Goal: Transaction & Acquisition: Obtain resource

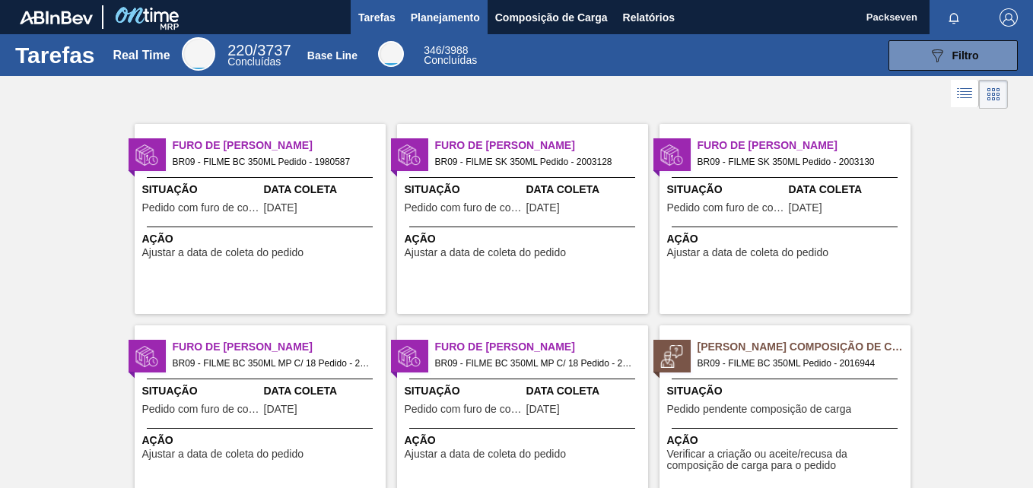
click at [445, 19] on span "Planejamento" at bounding box center [445, 17] width 69 height 18
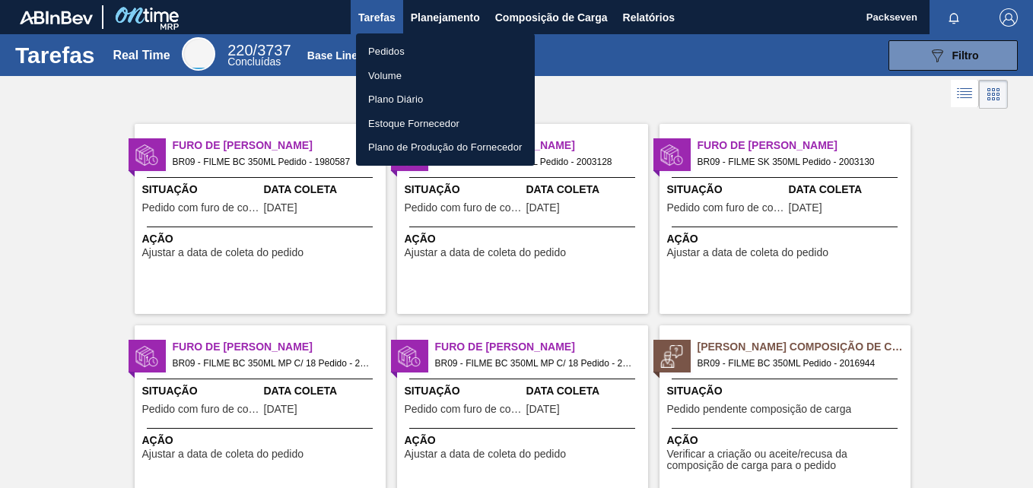
click at [384, 47] on li "Pedidos" at bounding box center [445, 52] width 179 height 24
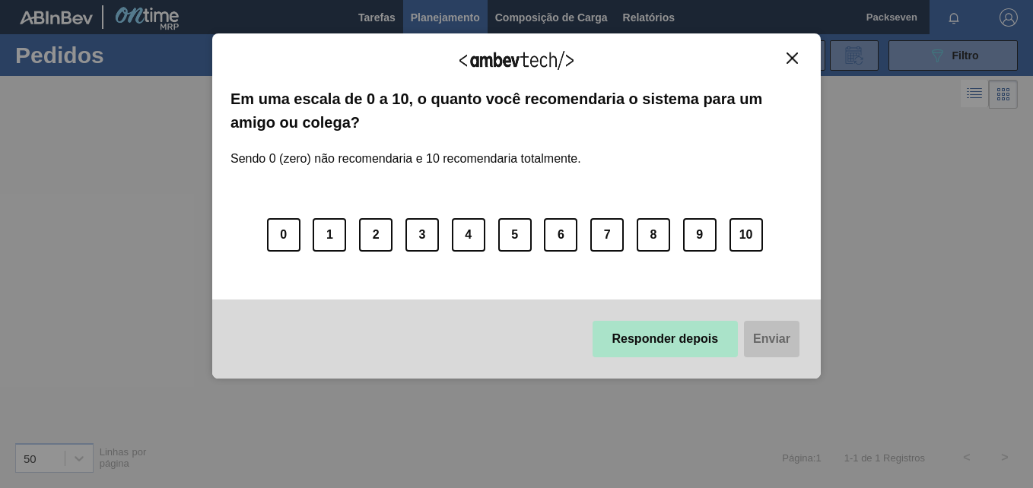
click at [675, 328] on button "Responder depois" at bounding box center [666, 339] width 146 height 37
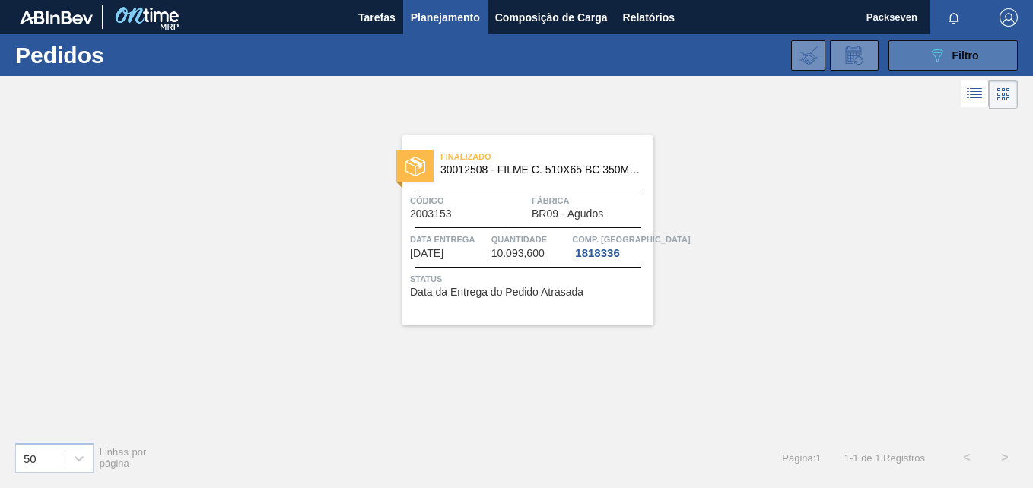
click at [949, 58] on div "089F7B8B-B2A5-4AFE-B5C0-19BA573D28AC Filtro" at bounding box center [953, 55] width 51 height 18
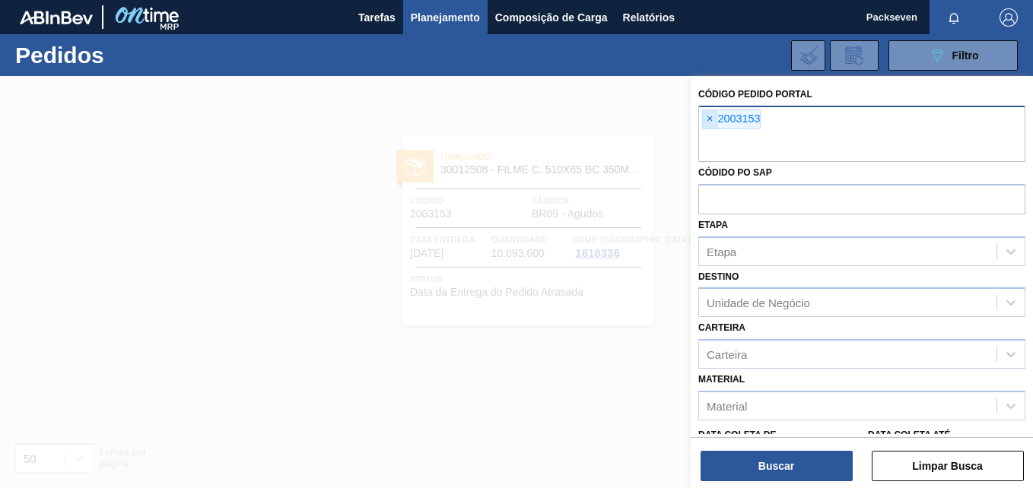
click at [711, 120] on span "×" at bounding box center [710, 119] width 14 height 18
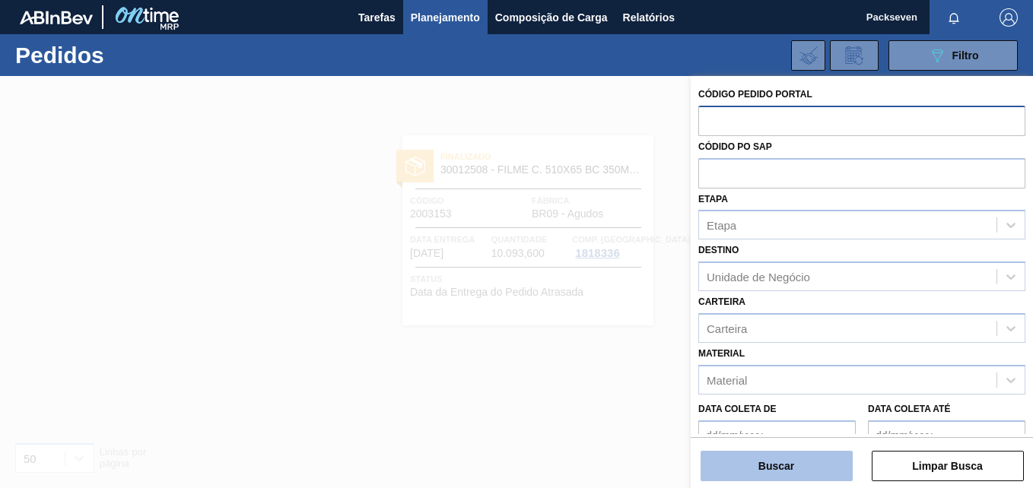
click at [778, 472] on button "Buscar" at bounding box center [777, 466] width 152 height 30
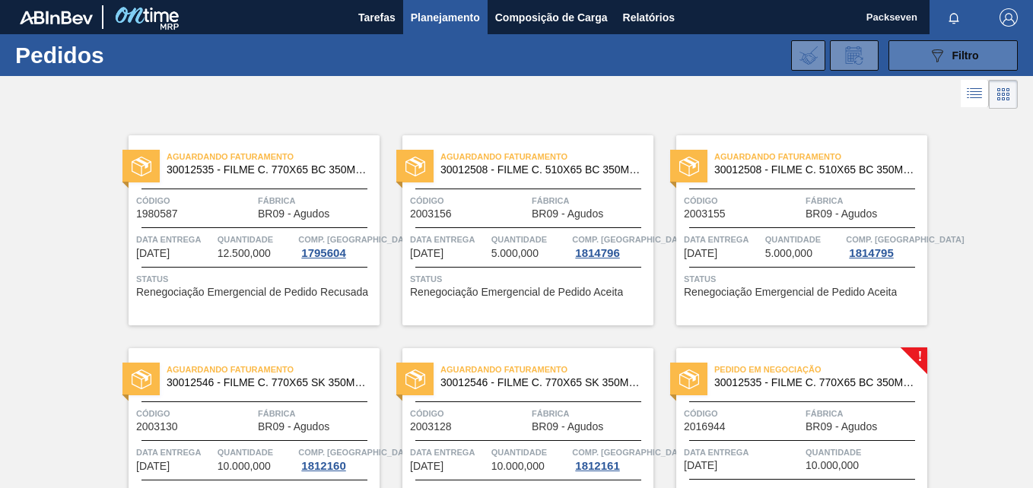
click at [943, 61] on icon "089F7B8B-B2A5-4AFE-B5C0-19BA573D28AC" at bounding box center [937, 55] width 18 height 18
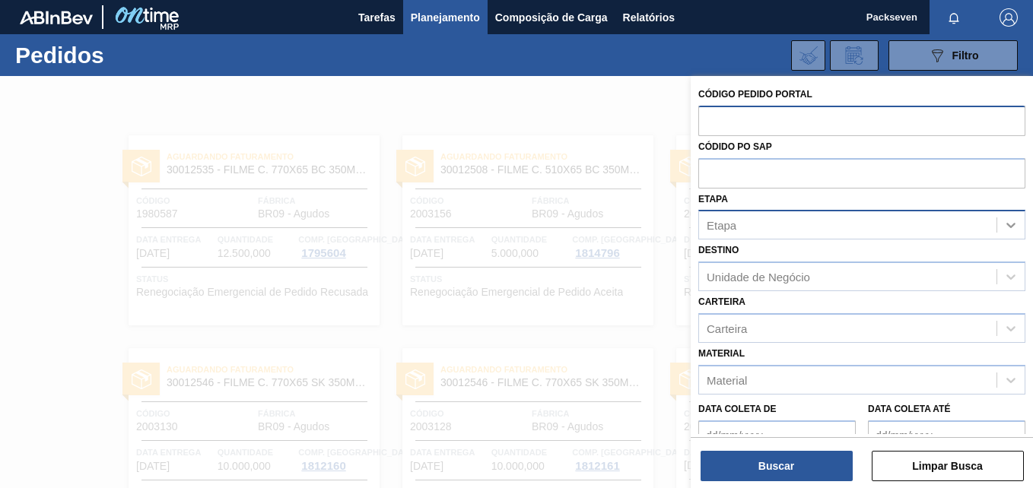
click at [1013, 221] on icon at bounding box center [1010, 225] width 15 height 15
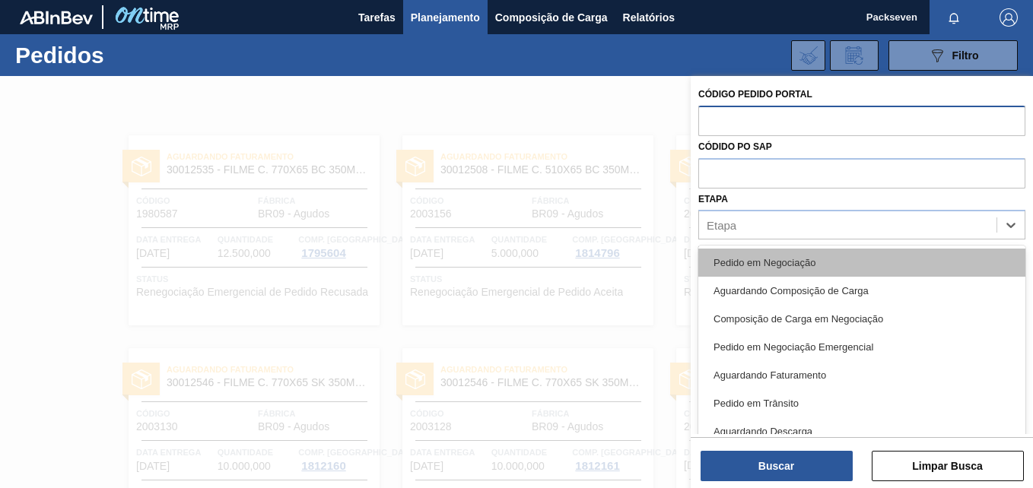
click at [806, 254] on div "Pedido em Negociação" at bounding box center [861, 263] width 327 height 28
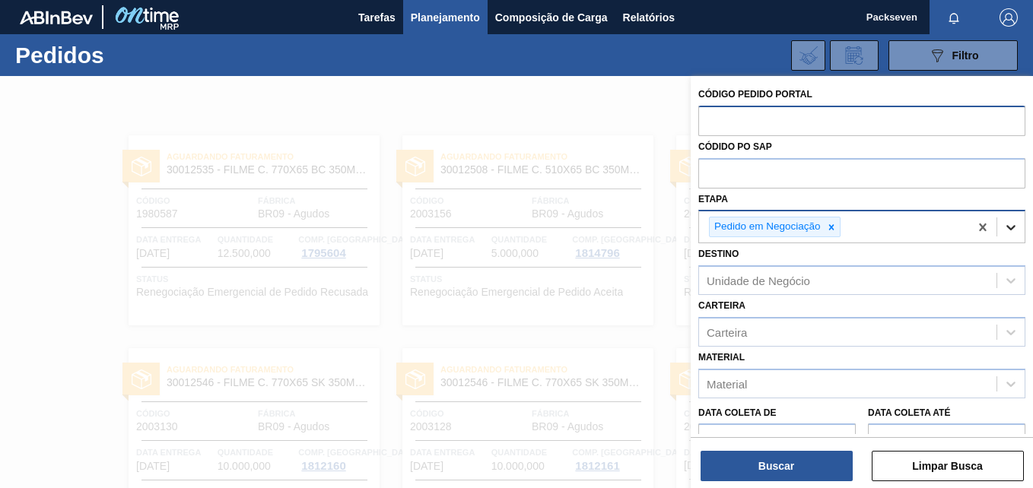
click at [1003, 232] on icon at bounding box center [1010, 227] width 15 height 15
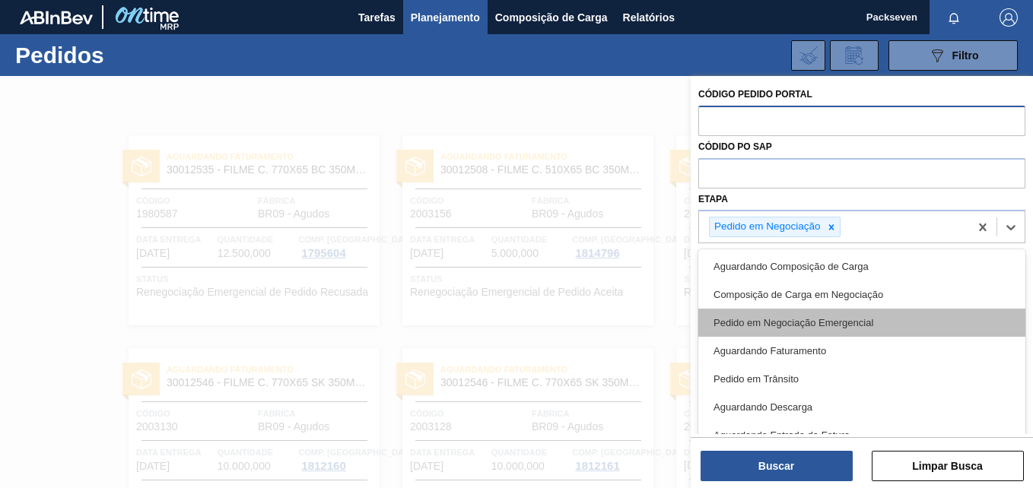
click at [790, 329] on div "Pedido em Negociação Emergencial" at bounding box center [861, 323] width 327 height 28
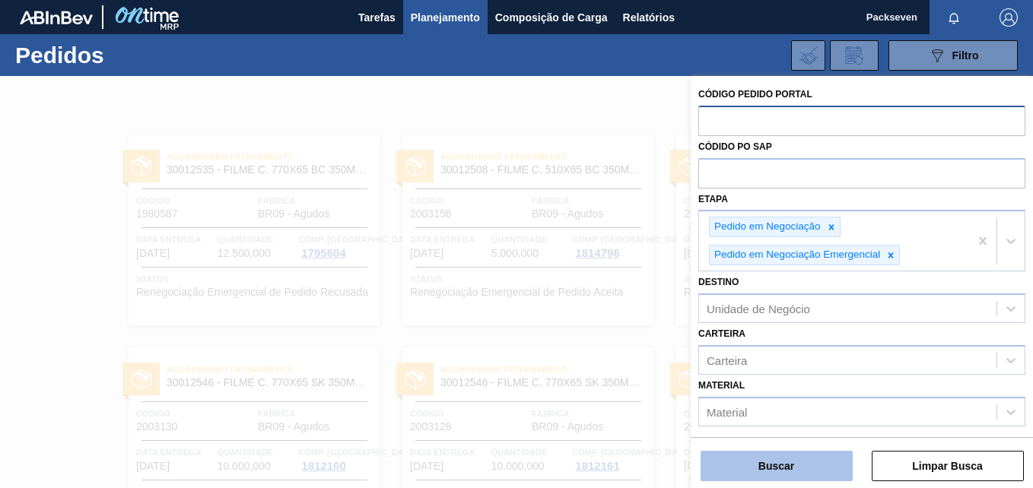
click at [781, 463] on button "Buscar" at bounding box center [777, 466] width 152 height 30
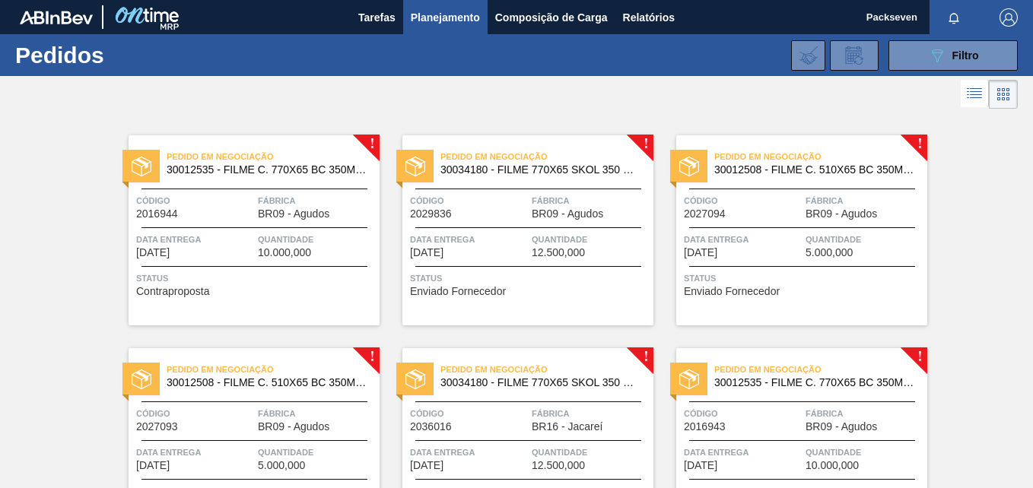
click at [350, 83] on div at bounding box center [516, 94] width 1033 height 37
click at [415, 78] on div at bounding box center [516, 94] width 1033 height 37
click at [359, 83] on div at bounding box center [516, 94] width 1033 height 37
drag, startPoint x: 1029, startPoint y: 135, endPoint x: 1030, endPoint y: 151, distance: 16.0
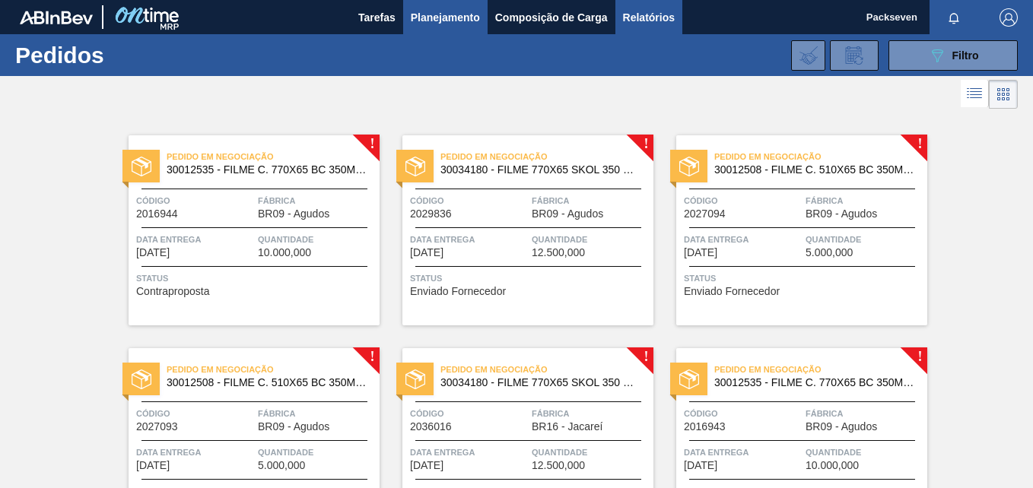
click at [646, 7] on button "Relatórios" at bounding box center [648, 17] width 67 height 34
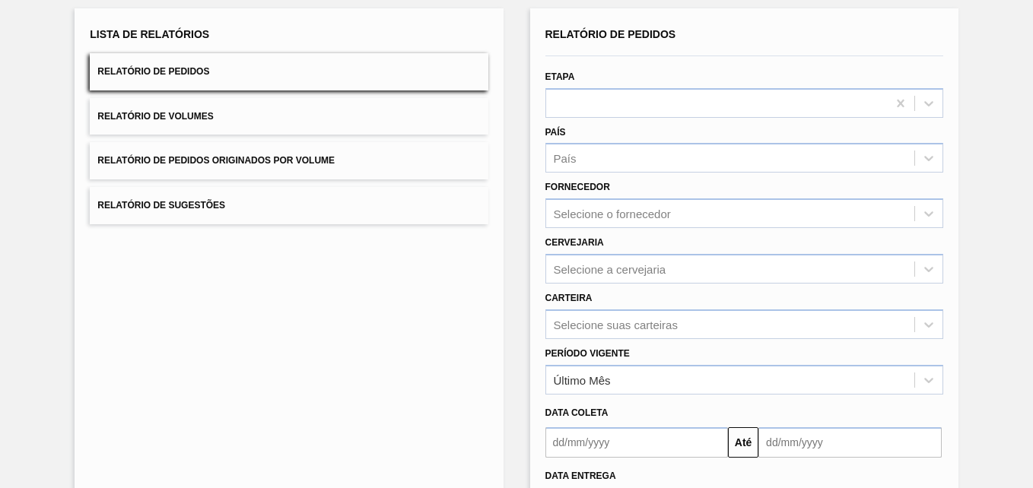
scroll to position [64, 0]
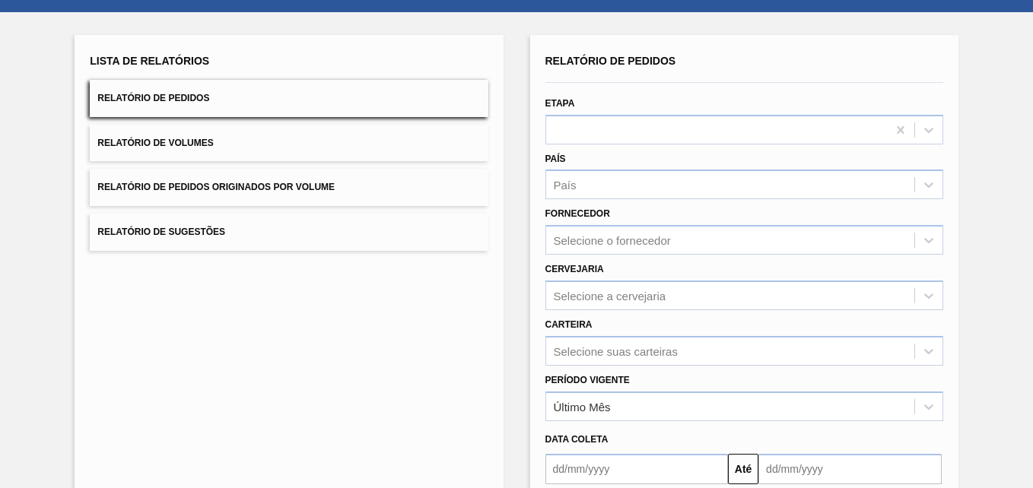
click at [167, 96] on span "Relatório de Pedidos" at bounding box center [153, 98] width 112 height 11
click at [927, 126] on icon at bounding box center [928, 129] width 15 height 15
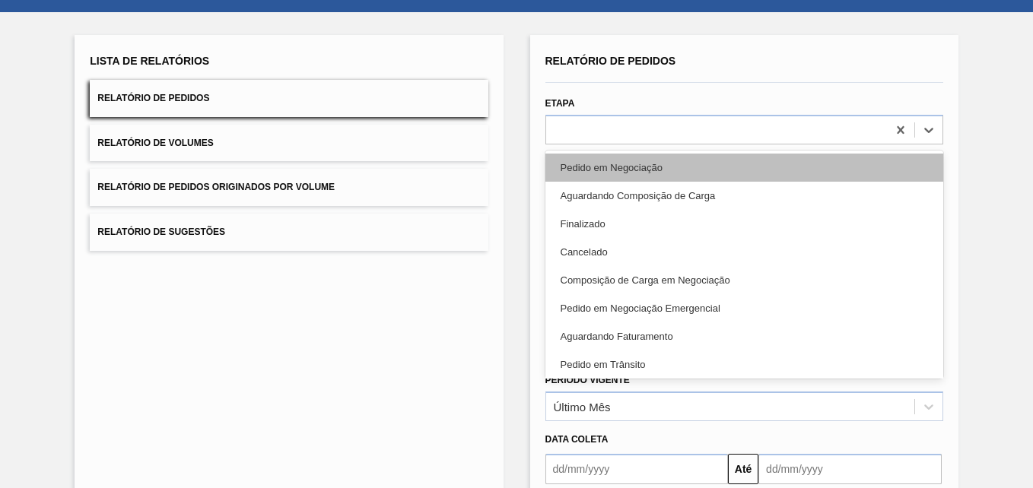
click at [652, 164] on div "Pedido em Negociação" at bounding box center [744, 168] width 398 height 28
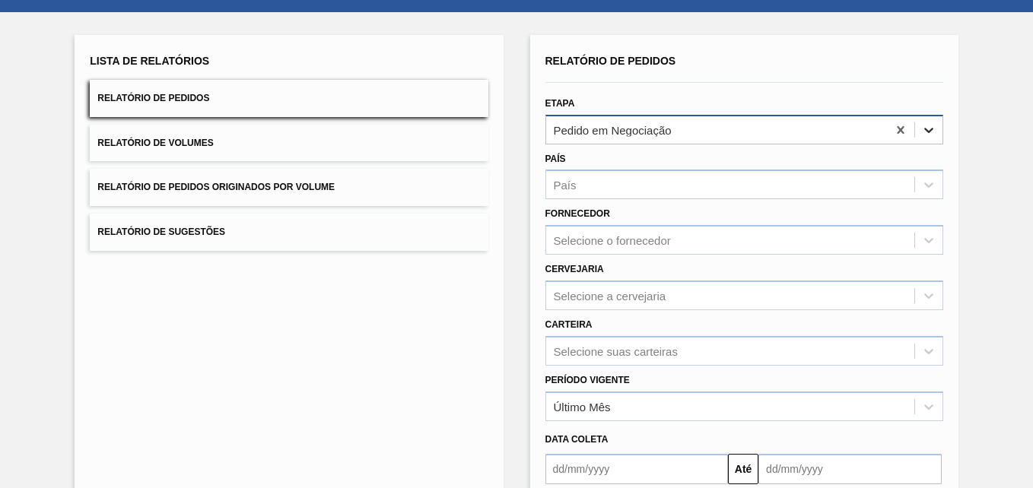
click at [924, 130] on icon at bounding box center [928, 130] width 9 height 5
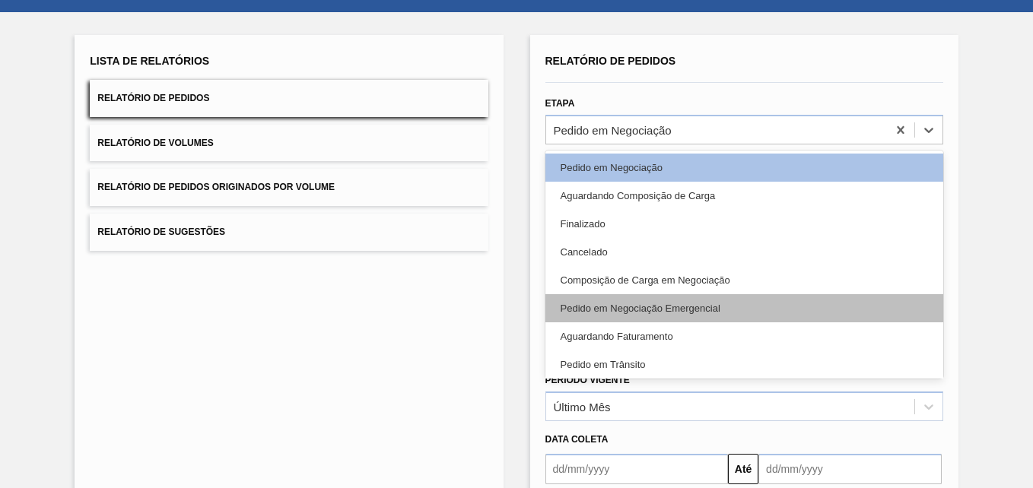
click at [667, 304] on div "Pedido em Negociação Emergencial" at bounding box center [744, 308] width 398 height 28
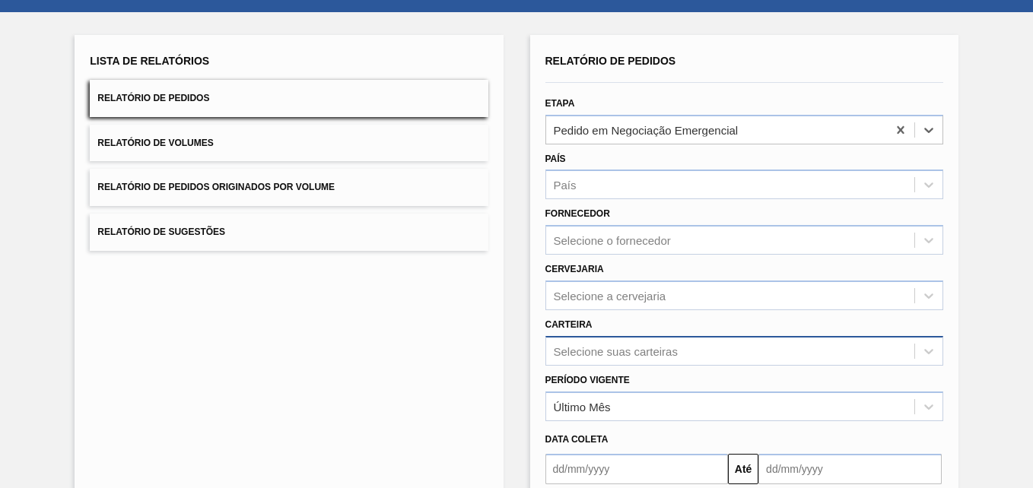
scroll to position [216, 0]
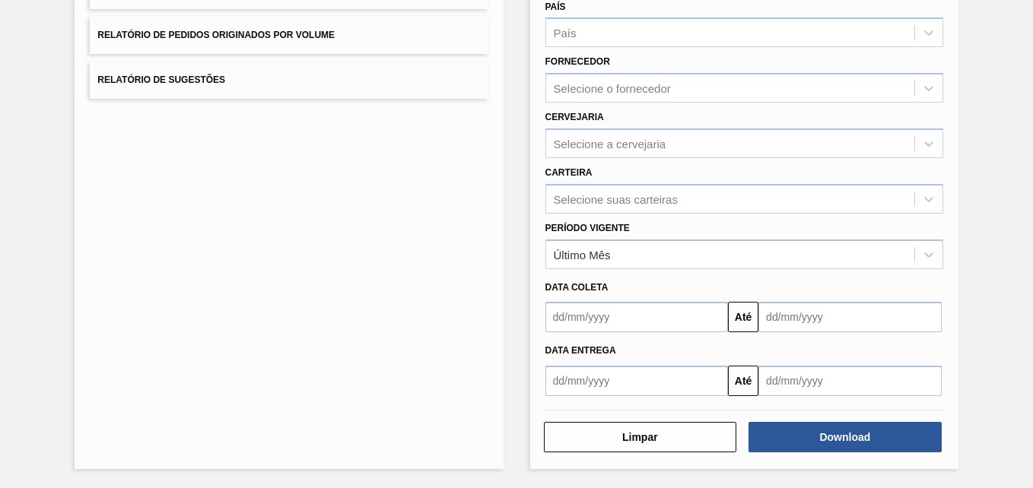
click at [620, 320] on input "text" at bounding box center [636, 317] width 183 height 30
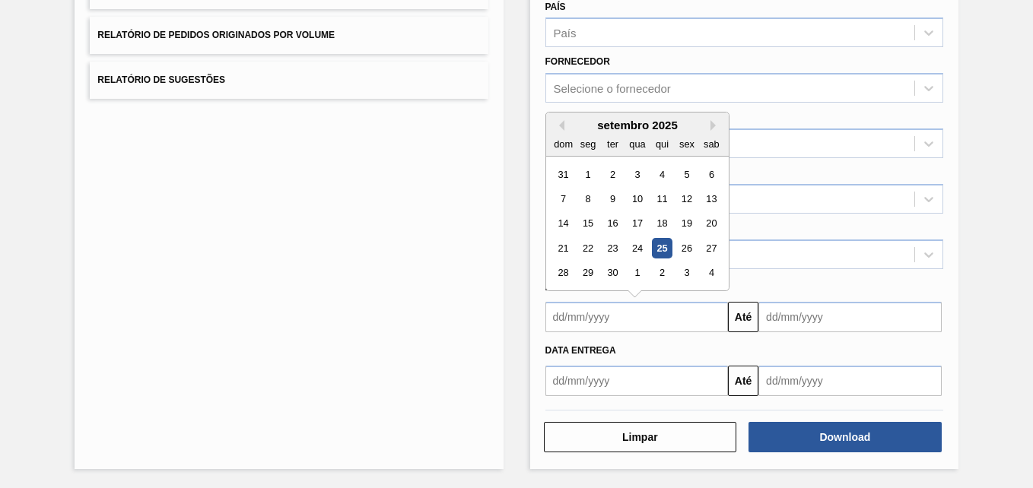
click at [558, 132] on div "dom seg ter qua qui sex sab" at bounding box center [637, 144] width 183 height 24
click at [557, 123] on button "Previous Month" at bounding box center [559, 125] width 11 height 11
click at [679, 176] on div "1" at bounding box center [686, 174] width 21 height 21
type input "01/08/2025"
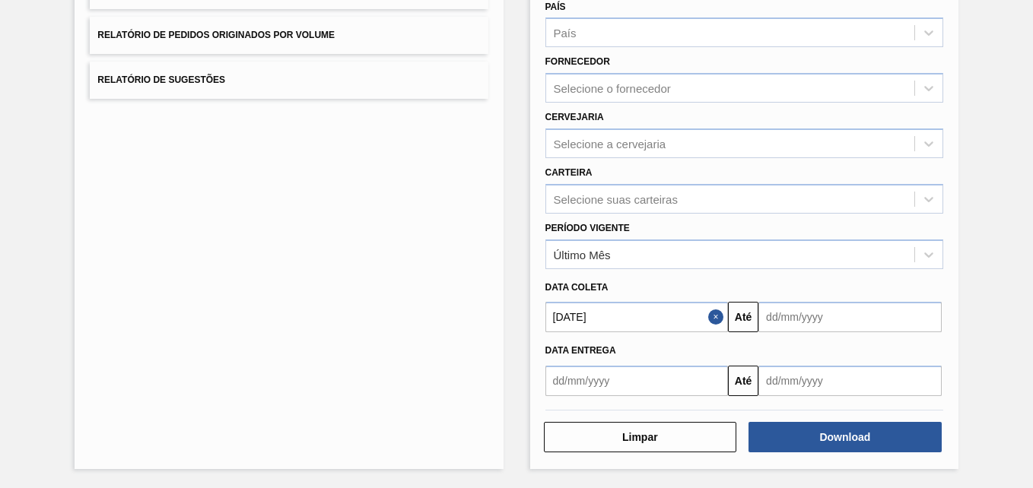
click at [800, 318] on input "text" at bounding box center [849, 317] width 183 height 30
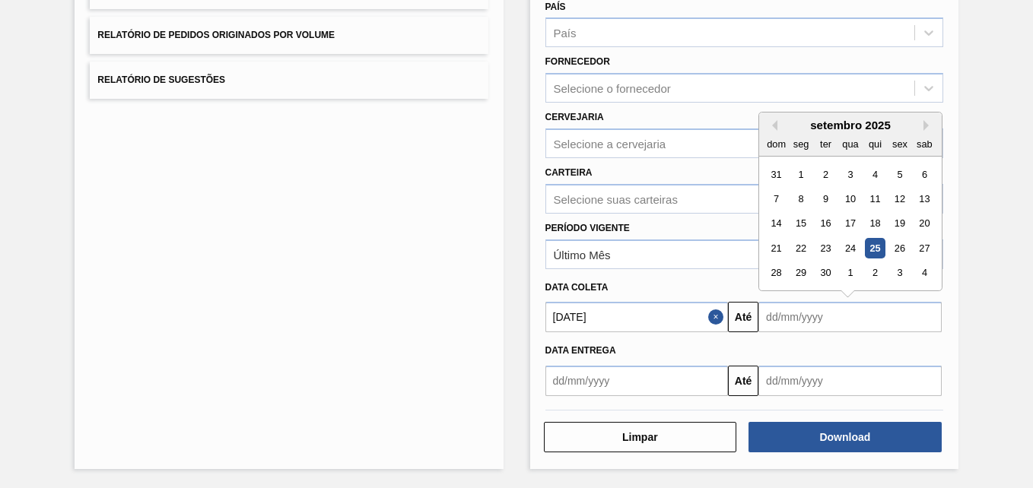
click at [872, 245] on div "25" at bounding box center [875, 248] width 21 height 21
type input "25/09/2025"
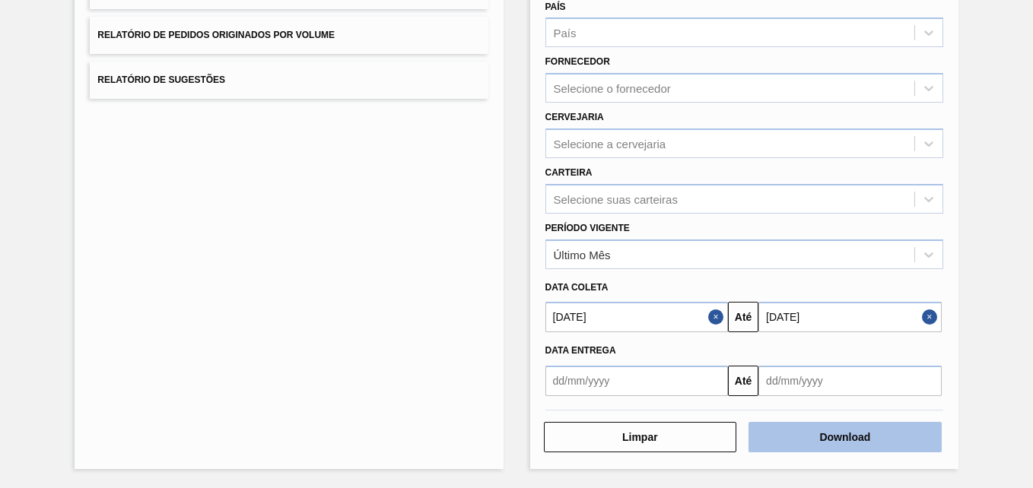
click at [797, 444] on button "Download" at bounding box center [845, 437] width 193 height 30
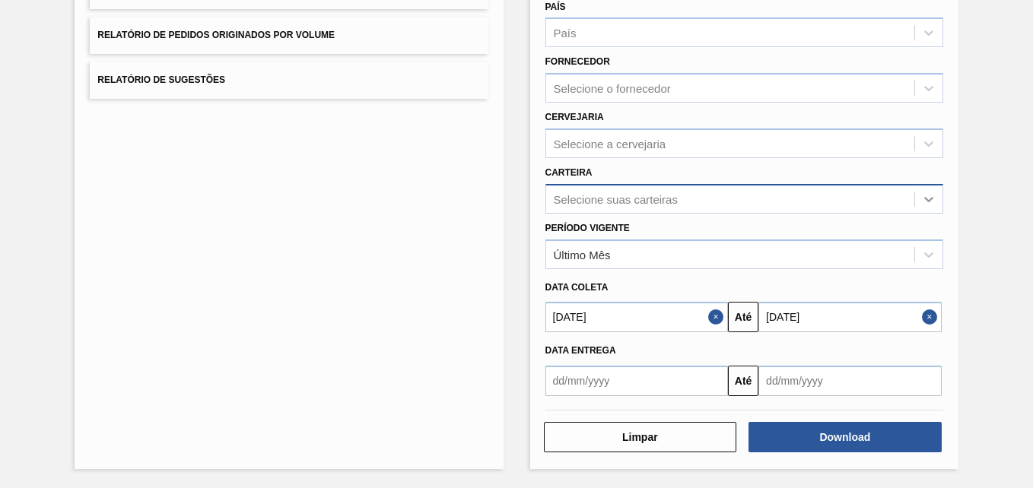
click at [932, 202] on icon at bounding box center [928, 199] width 15 height 15
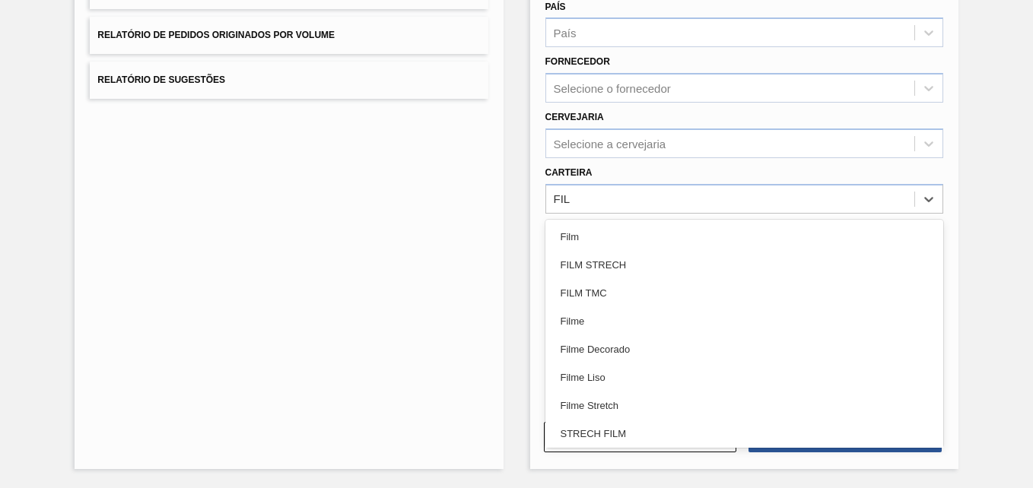
type input "FILM"
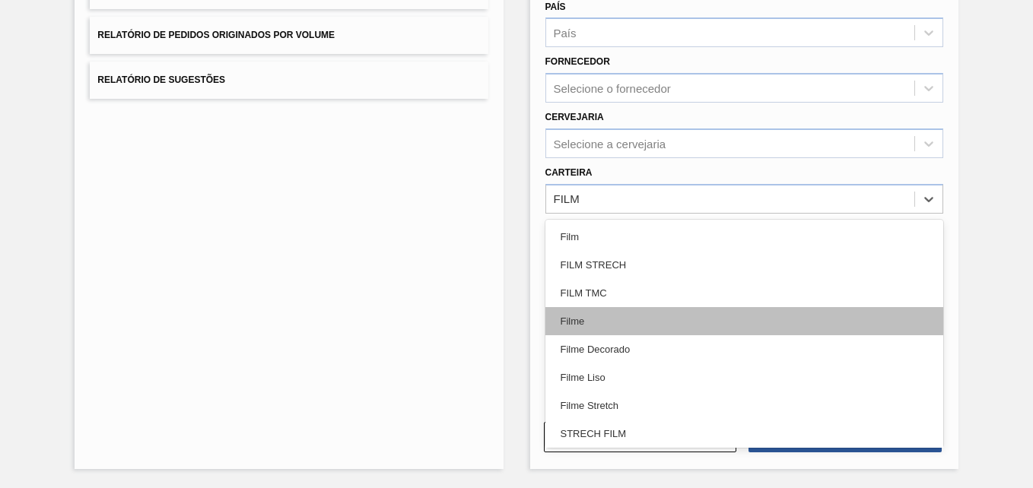
click at [592, 322] on div "Filme" at bounding box center [744, 321] width 398 height 28
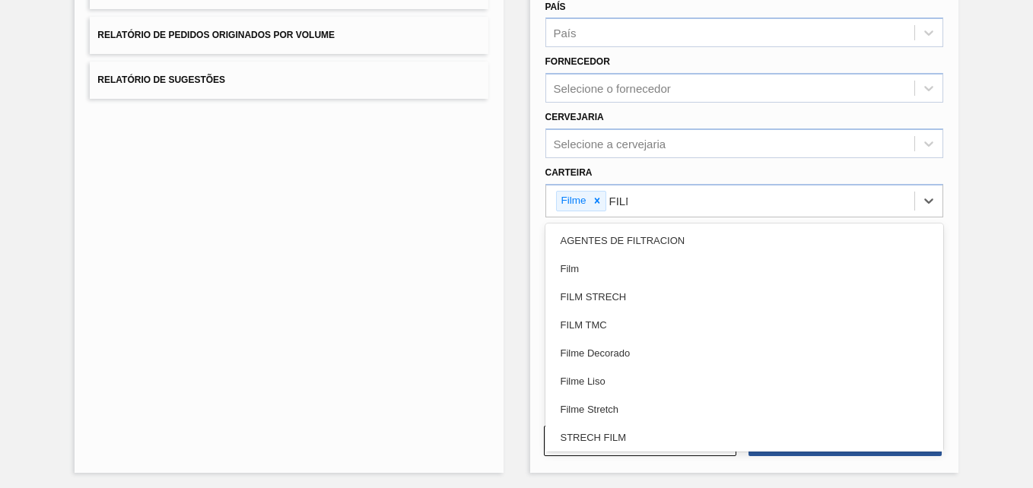
type input "FILME"
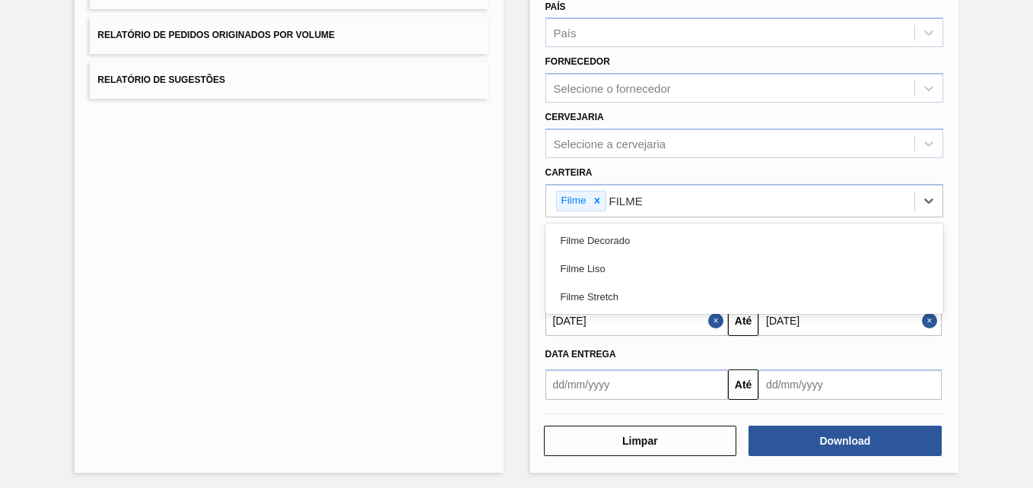
drag, startPoint x: 647, startPoint y: 229, endPoint x: 653, endPoint y: 236, distance: 9.2
click at [653, 236] on div "Filme Decorado" at bounding box center [744, 241] width 398 height 28
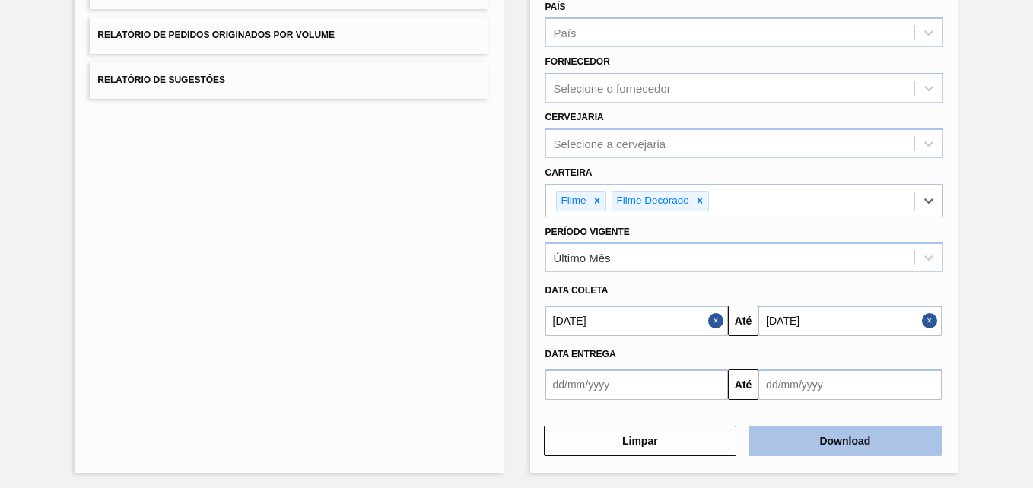
click at [816, 441] on button "Download" at bounding box center [845, 441] width 193 height 30
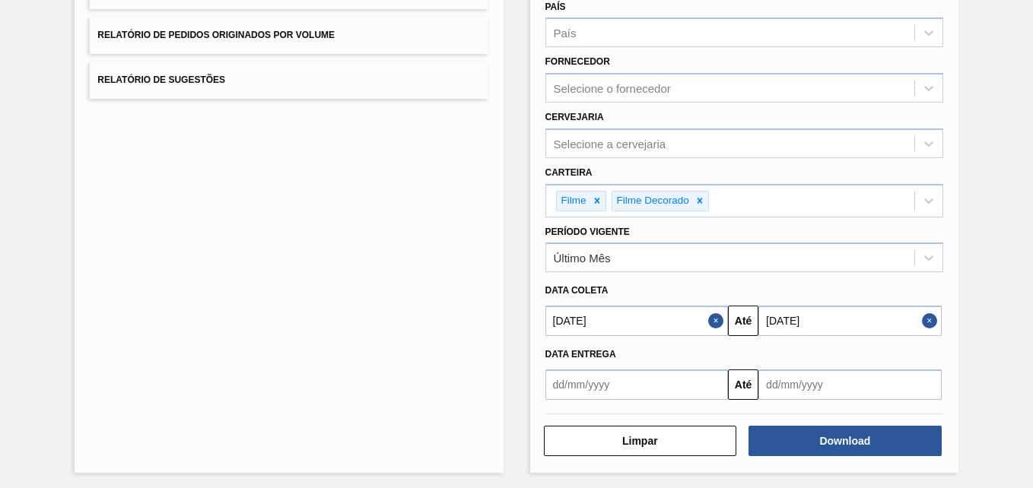
click at [983, 155] on div "Lista de Relatórios Relatório de Pedidos Relatório de Volumes Relatório de Pedi…" at bounding box center [516, 176] width 1033 height 632
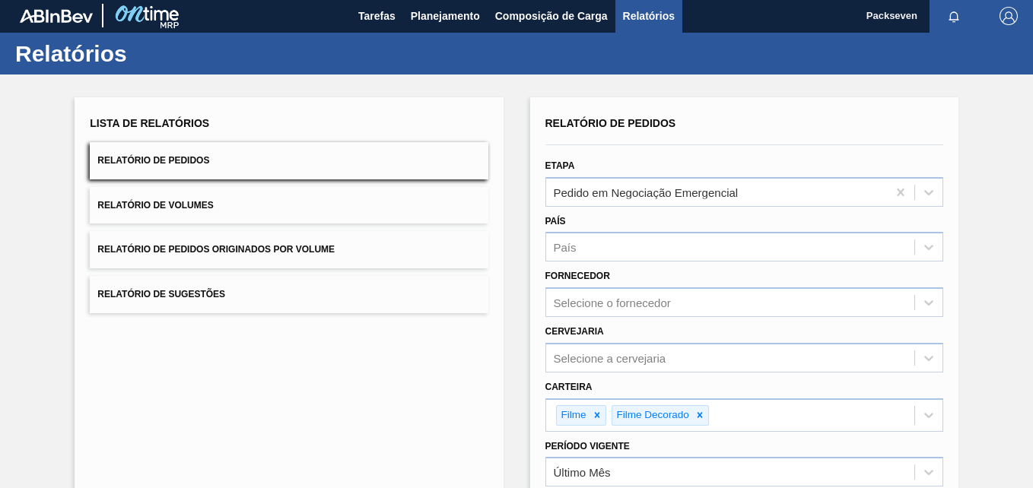
scroll to position [0, 0]
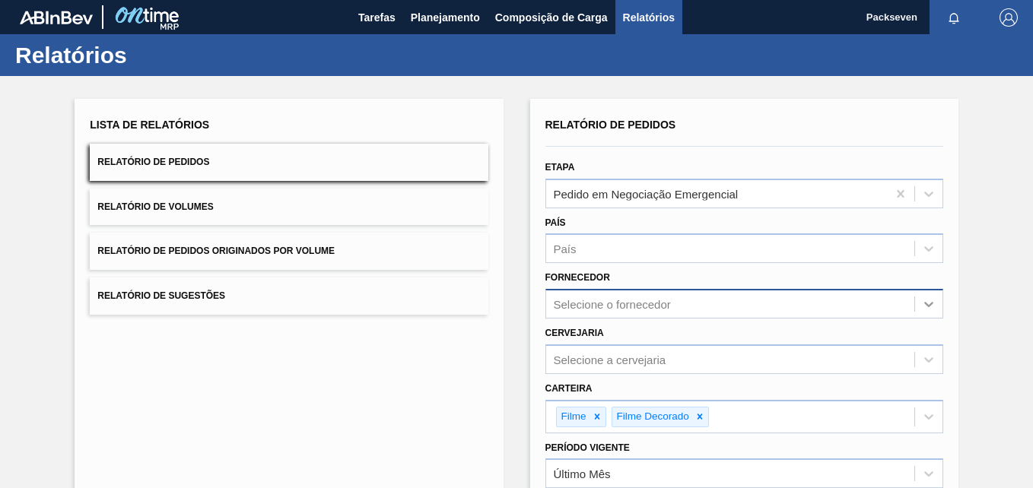
click at [927, 306] on icon at bounding box center [928, 304] width 9 height 5
click at [612, 339] on div "238577 (SAP Legado: 305041) - PACKSEVEN INDUSTRIA E COMERCIO LTDA" at bounding box center [744, 342] width 398 height 28
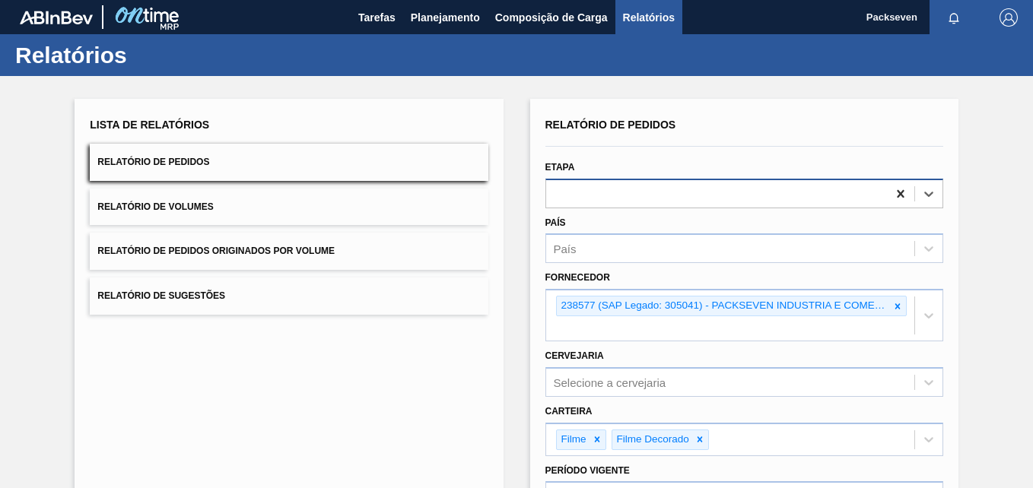
click at [897, 197] on icon at bounding box center [900, 193] width 15 height 15
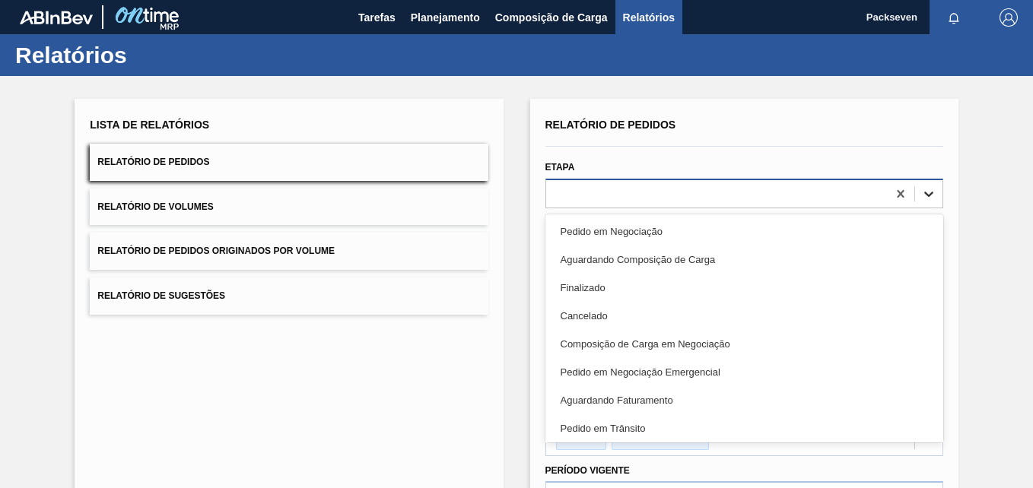
click at [924, 199] on icon at bounding box center [928, 193] width 15 height 15
click at [674, 230] on div "Pedido em Negociação" at bounding box center [744, 232] width 398 height 28
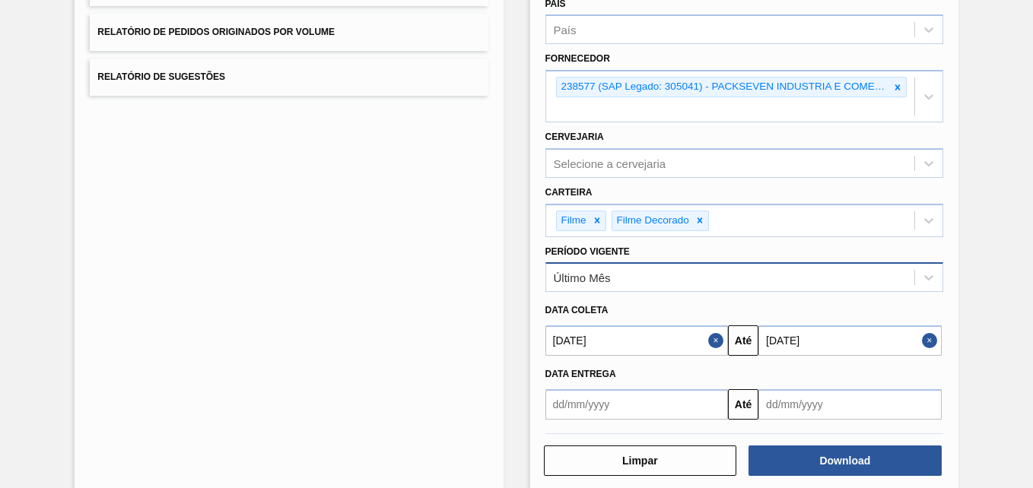
scroll to position [243, 0]
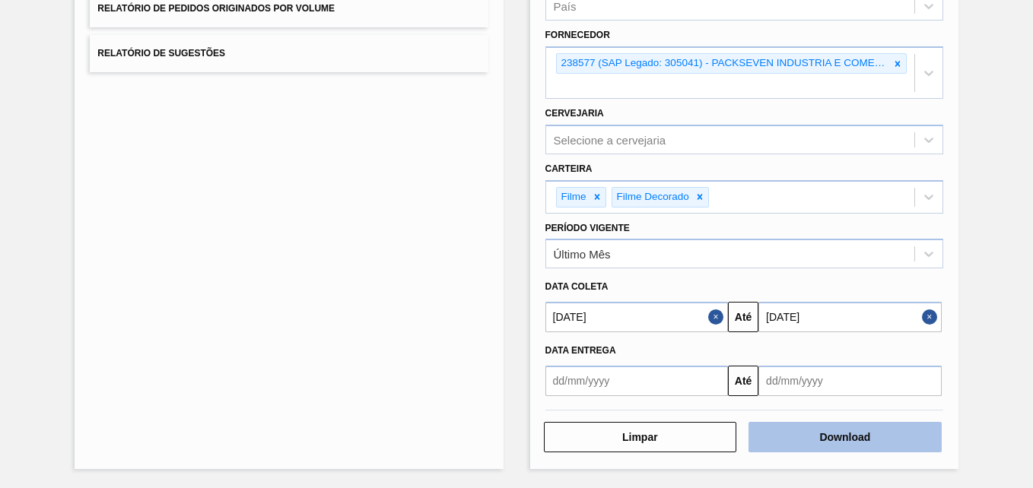
click at [842, 428] on button "Download" at bounding box center [845, 437] width 193 height 30
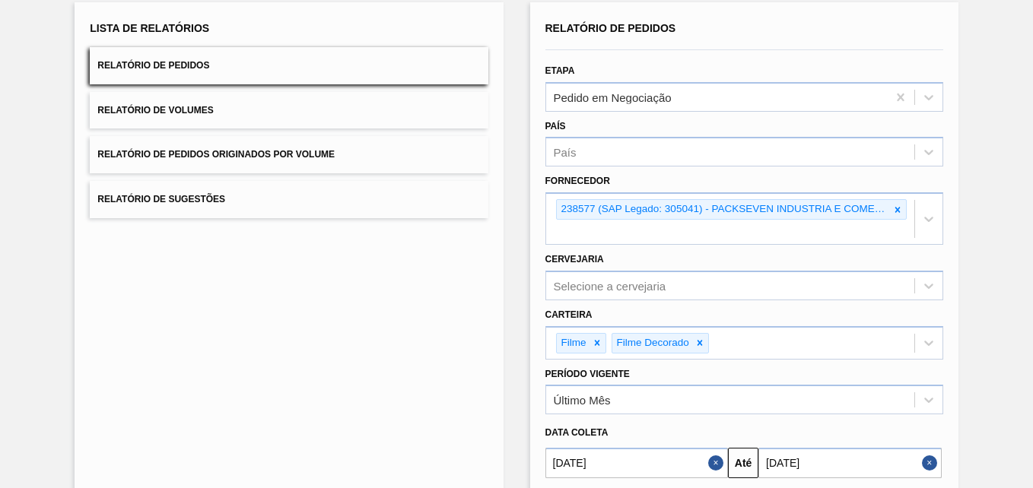
scroll to position [91, 0]
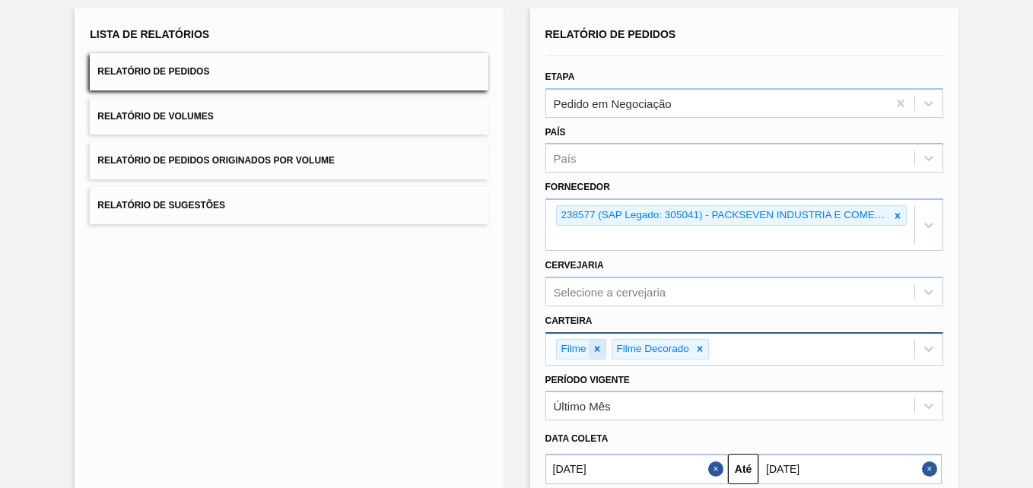
click at [595, 352] on icon at bounding box center [597, 349] width 11 height 11
click at [641, 349] on icon at bounding box center [644, 349] width 11 height 11
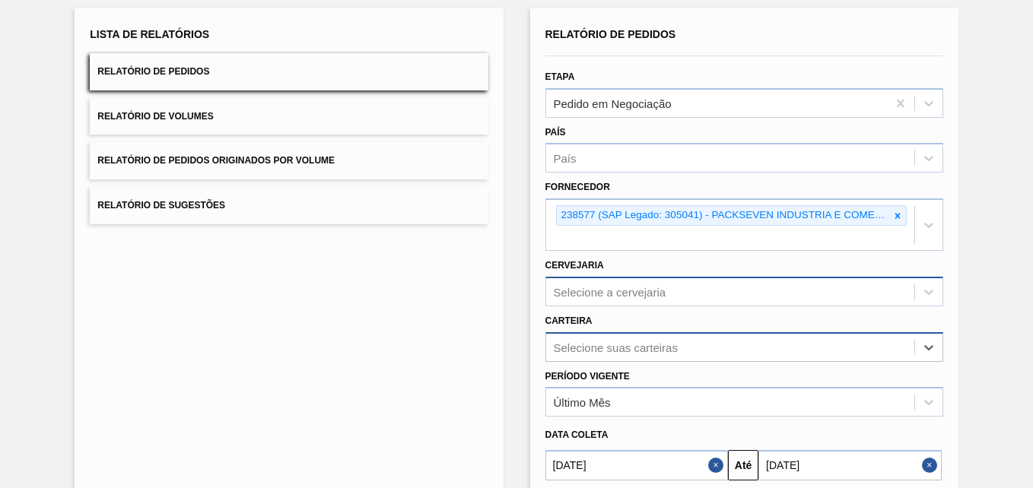
scroll to position [239, 0]
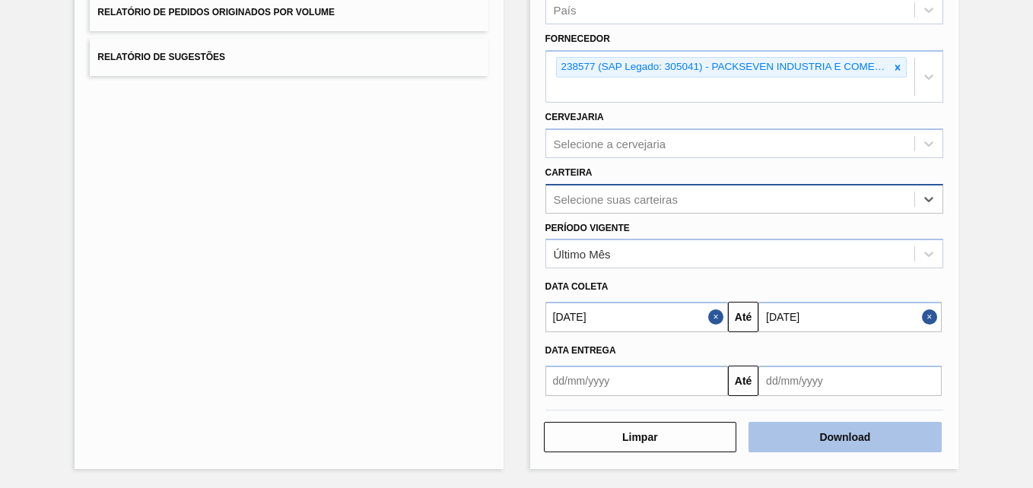
click at [828, 433] on button "Download" at bounding box center [845, 437] width 193 height 30
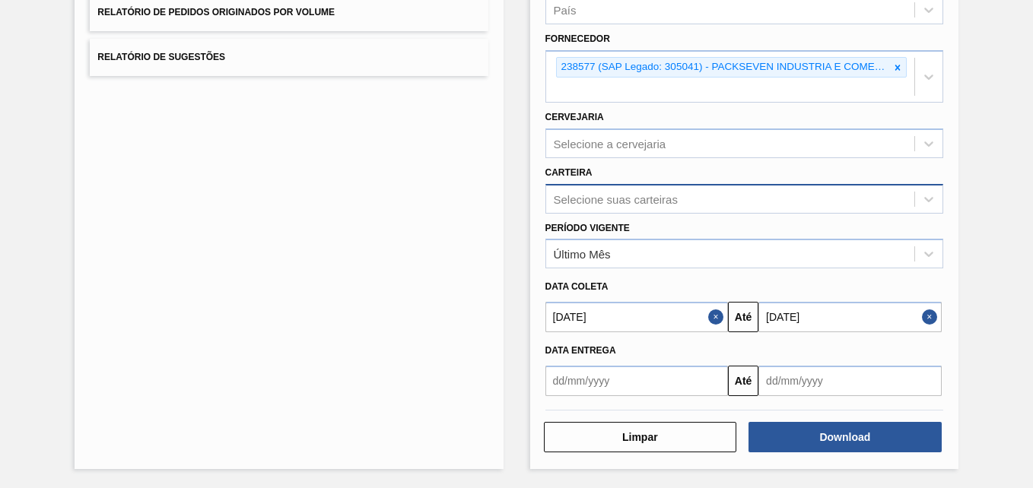
click at [944, 246] on div "Período Vigente Último Mês" at bounding box center [744, 244] width 410 height 52
click at [679, 316] on input "01/08/2025" at bounding box center [636, 317] width 183 height 30
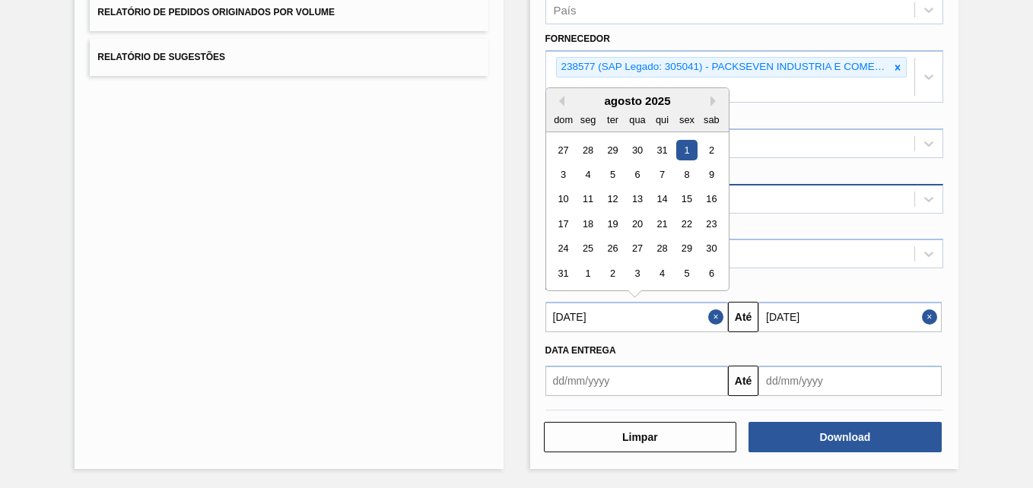
drag, startPoint x: 684, startPoint y: 320, endPoint x: 394, endPoint y: 340, distance: 290.6
click at [394, 340] on div "Lista de Relatórios Relatório de Pedidos Relatório de Volumes Relatório de Pedi…" at bounding box center [516, 162] width 1033 height 651
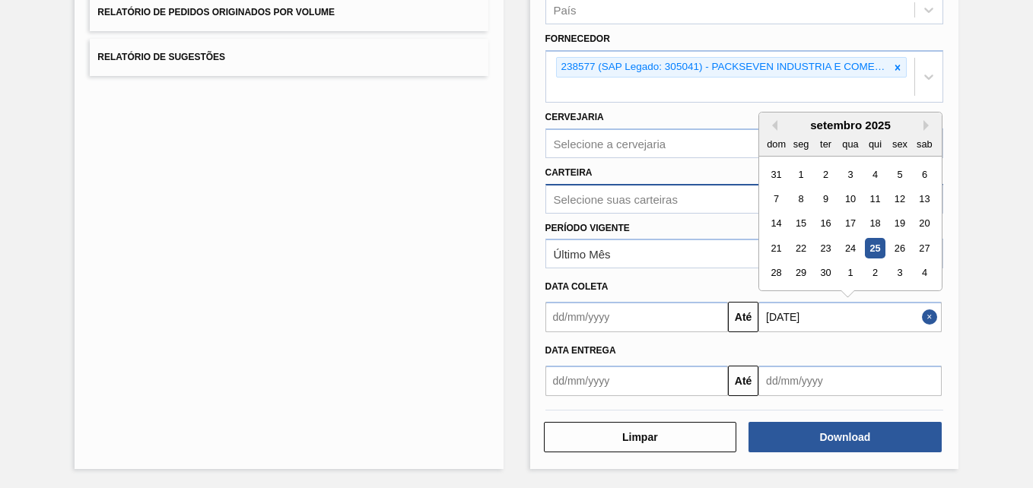
click at [847, 307] on input "25/09/2025" at bounding box center [849, 317] width 183 height 30
drag, startPoint x: 863, startPoint y: 325, endPoint x: 676, endPoint y: 326, distance: 187.9
click at [676, 326] on div "Até 25/09/2025 Previous Month Next Month setembro 2025 dom seg ter qua qui sex …" at bounding box center [744, 315] width 410 height 34
click at [918, 342] on div "Data entrega" at bounding box center [744, 351] width 410 height 22
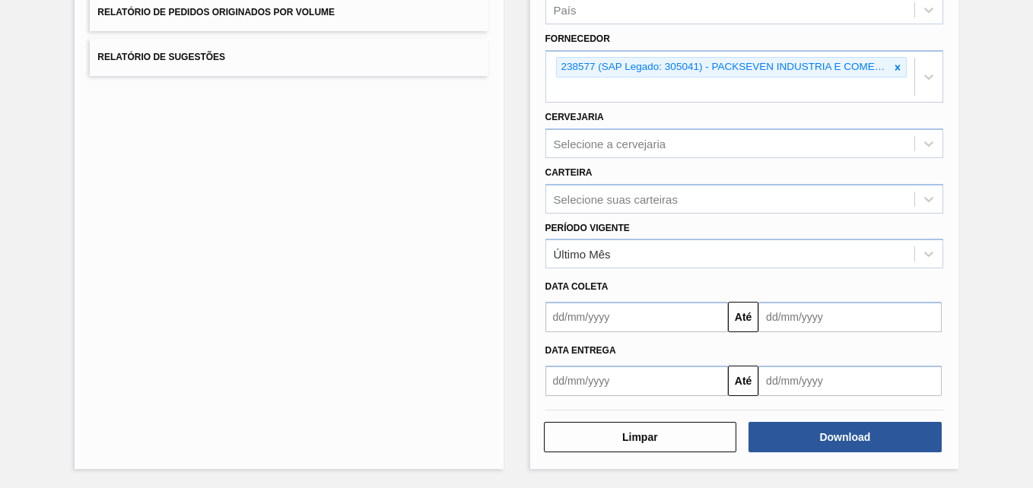
click at [770, 321] on input "text" at bounding box center [849, 317] width 183 height 30
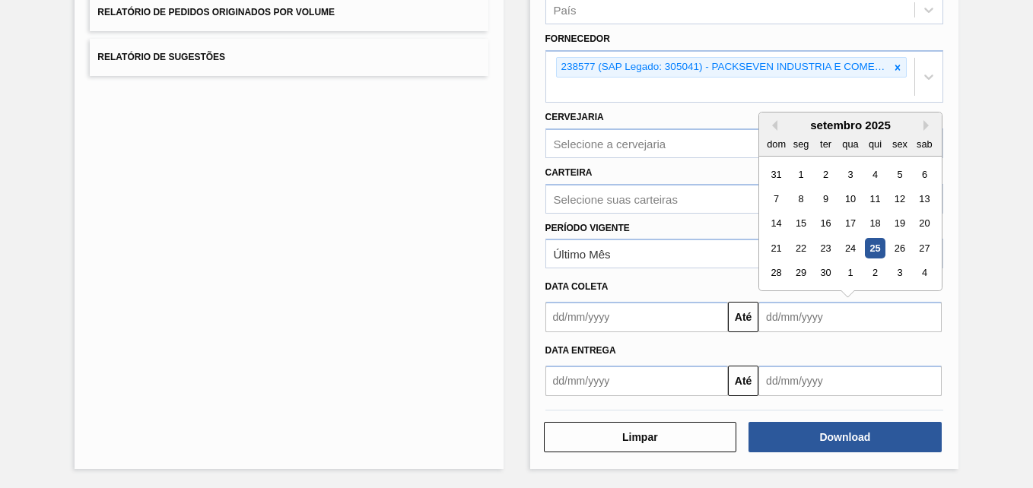
click at [652, 322] on input "text" at bounding box center [636, 317] width 183 height 30
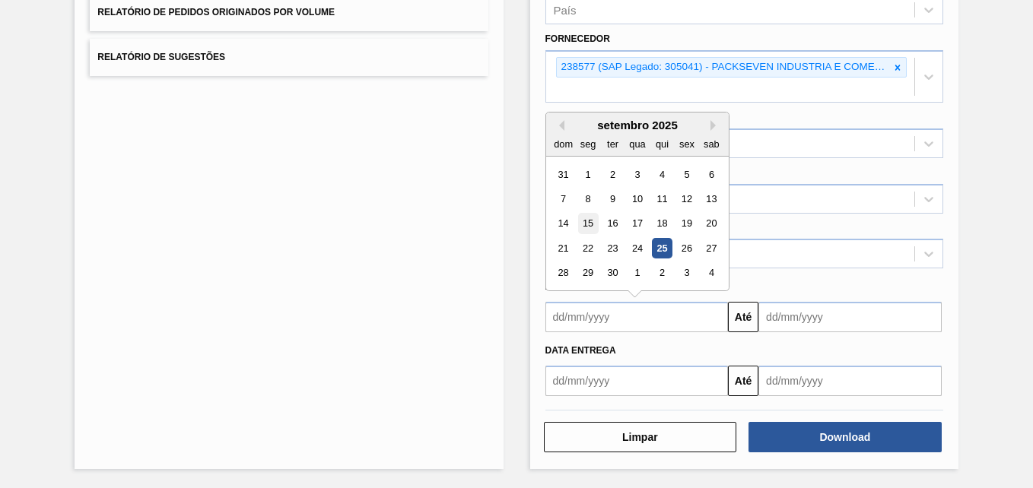
click at [586, 222] on div "15" at bounding box center [587, 224] width 21 height 21
type input "15/09/2025"
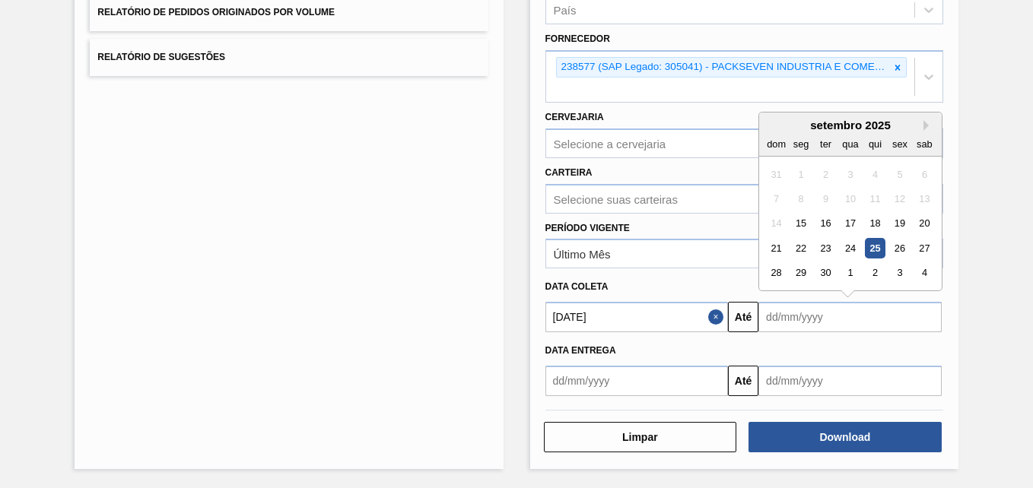
click at [818, 321] on input "text" at bounding box center [849, 317] width 183 height 30
click at [924, 129] on button "Next Month" at bounding box center [929, 125] width 11 height 11
click at [924, 125] on button "Next Month" at bounding box center [929, 125] width 11 height 11
click at [924, 126] on button "Next Month" at bounding box center [929, 125] width 11 height 11
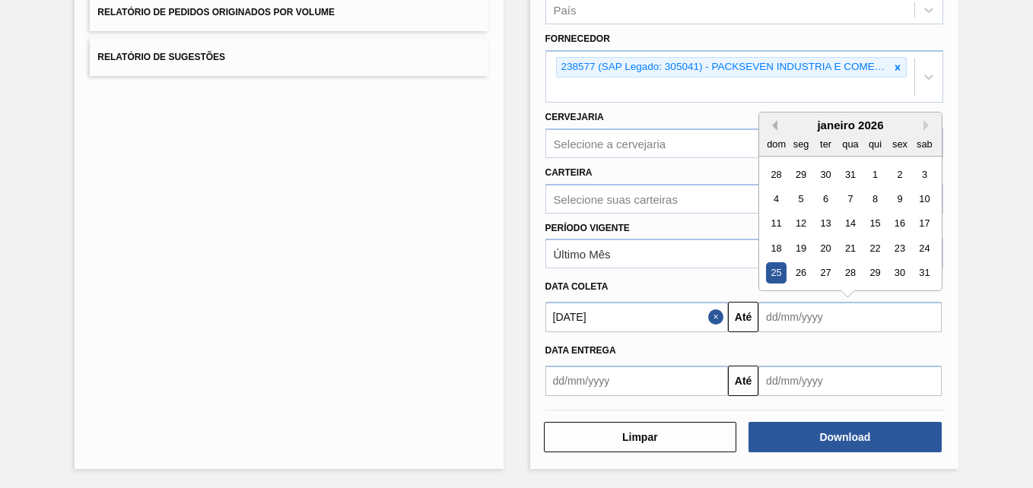
click at [774, 125] on button "Previous Month" at bounding box center [772, 125] width 11 height 11
click at [775, 122] on button "Previous Month" at bounding box center [772, 125] width 11 height 11
click at [869, 245] on div "20" at bounding box center [875, 248] width 21 height 21
type input "20/11/2025"
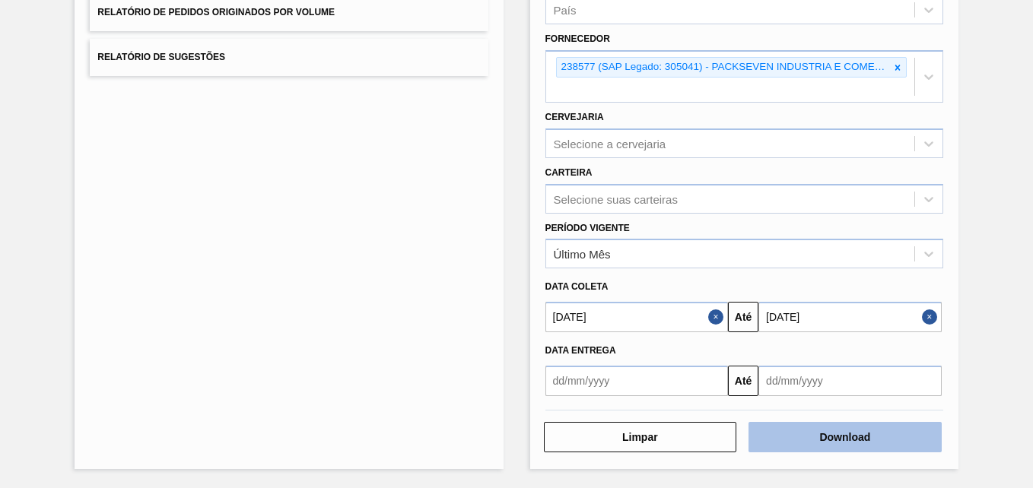
click at [843, 440] on button "Download" at bounding box center [845, 437] width 193 height 30
